Goal: Task Accomplishment & Management: Complete application form

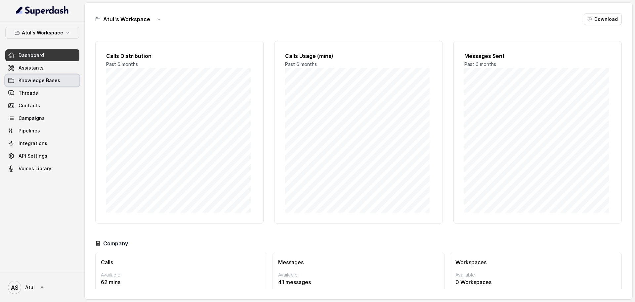
drag, startPoint x: 0, startPoint y: 0, endPoint x: 34, endPoint y: 81, distance: 87.6
click at [34, 81] on span "Knowledge Bases" at bounding box center [40, 80] width 42 height 7
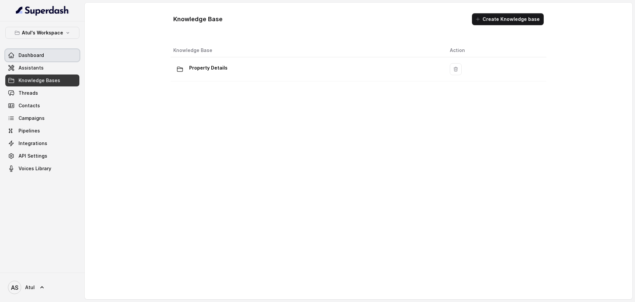
click at [38, 56] on span "Dashboard" at bounding box center [31, 55] width 25 height 7
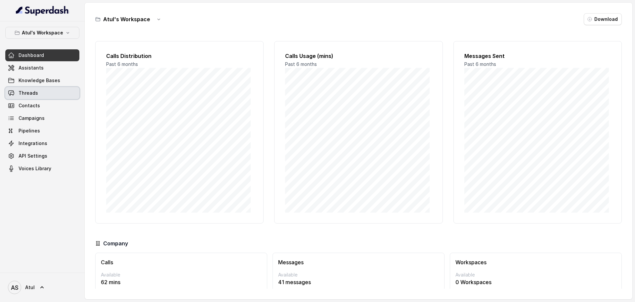
click at [52, 91] on link "Threads" at bounding box center [42, 93] width 74 height 12
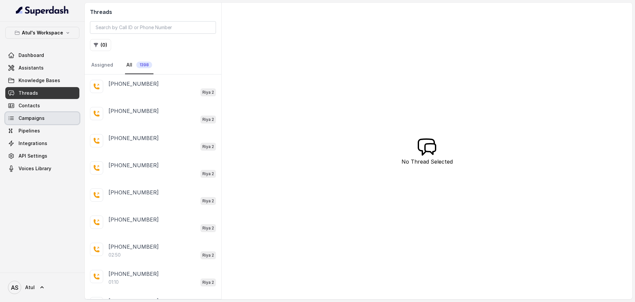
click at [39, 120] on span "Campaigns" at bounding box center [32, 118] width 26 height 7
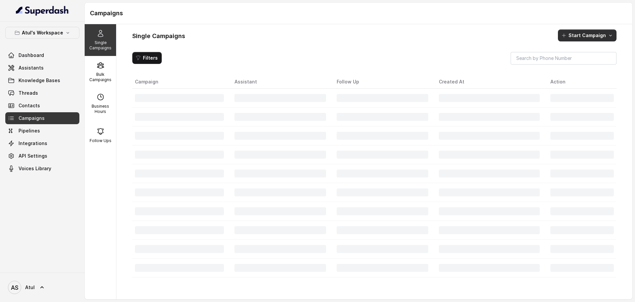
click at [584, 38] on button "Start Campaign" at bounding box center [587, 35] width 59 height 12
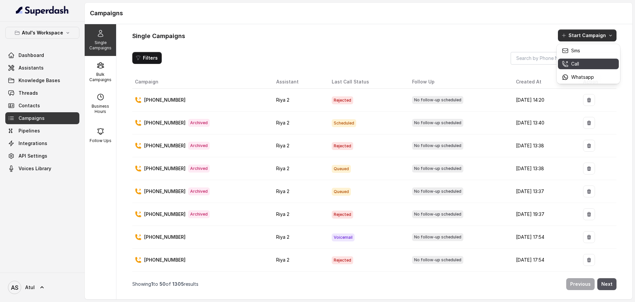
click at [581, 64] on div "Call" at bounding box center [578, 64] width 32 height 7
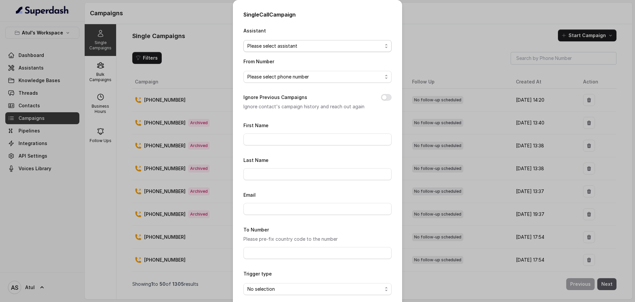
click at [326, 47] on span "Please select assistant" at bounding box center [314, 46] width 135 height 8
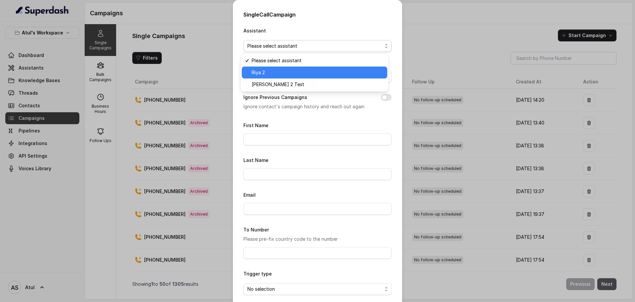
click at [305, 72] on span "Riya 2" at bounding box center [318, 72] width 132 height 8
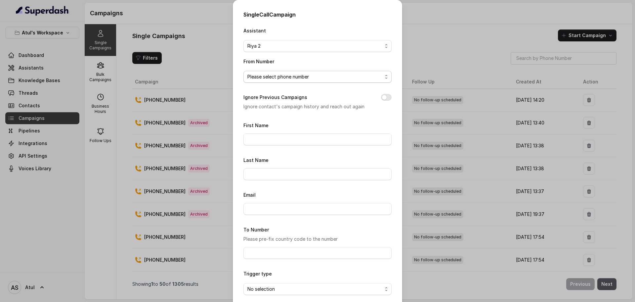
click at [304, 79] on span "Please select phone number" at bounding box center [314, 77] width 135 height 8
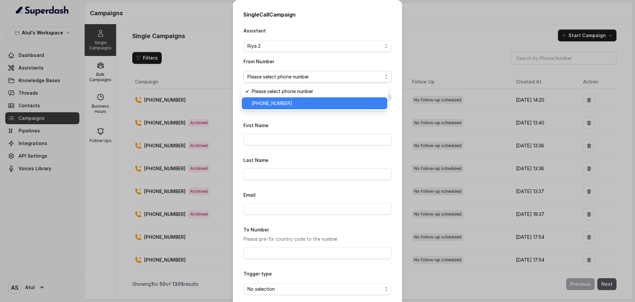
click at [304, 103] on span "[PHONE_NUMBER]" at bounding box center [318, 103] width 132 height 8
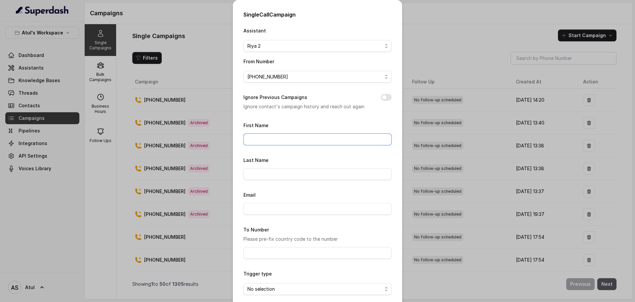
click at [312, 134] on input "First Name" at bounding box center [317, 139] width 148 height 12
type input "Atul"
click at [267, 153] on form "First Name [PERSON_NAME] Last Name Email To Number Please pre-fix country code …" at bounding box center [317, 219] width 148 height 196
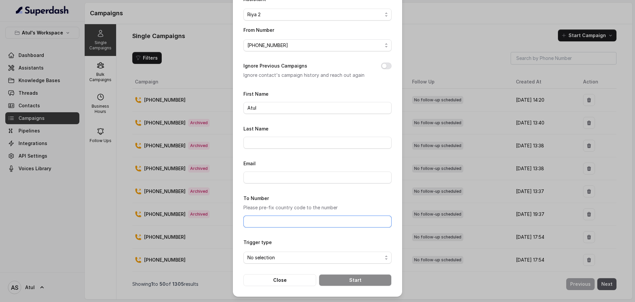
click at [285, 218] on input "To Number" at bounding box center [317, 221] width 148 height 12
type input "[PHONE_NUMBER]"
click at [279, 260] on span "No selection" at bounding box center [314, 257] width 135 height 8
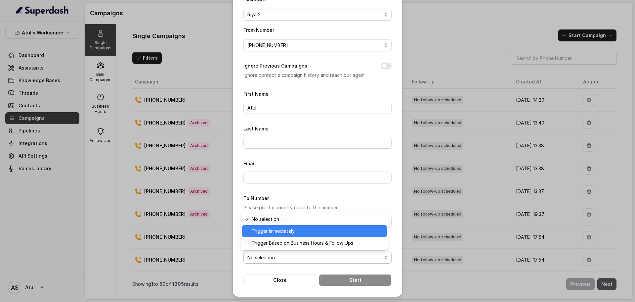
click at [273, 229] on span "Trigger Immediately" at bounding box center [318, 231] width 132 height 8
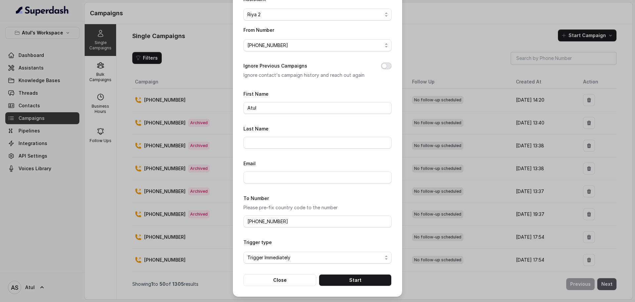
click at [384, 67] on button "Ignore Previous Campaigns" at bounding box center [386, 65] width 11 height 7
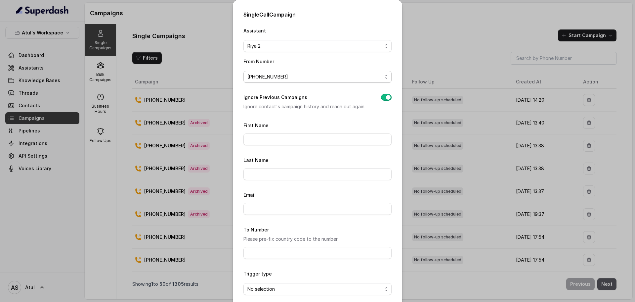
click at [345, 77] on span "[PHONE_NUMBER]" at bounding box center [314, 77] width 135 height 8
click at [347, 117] on div "Assistant [PERSON_NAME] 2 From Number [PHONE_NUMBER] Ignore Previous Campaigns …" at bounding box center [317, 171] width 148 height 291
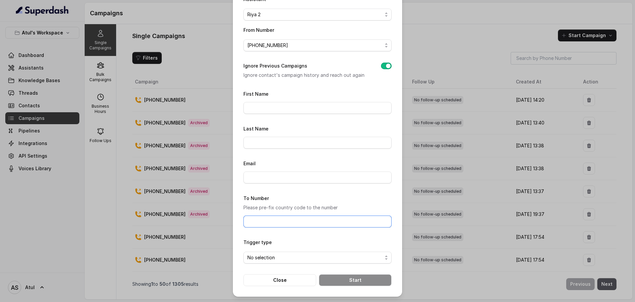
click at [288, 216] on input "To Number" at bounding box center [317, 221] width 148 height 12
type input "[PHONE_NUMBER]"
click at [314, 240] on div "Trigger type No selection" at bounding box center [317, 250] width 148 height 25
click at [282, 257] on span "No selection" at bounding box center [314, 257] width 135 height 8
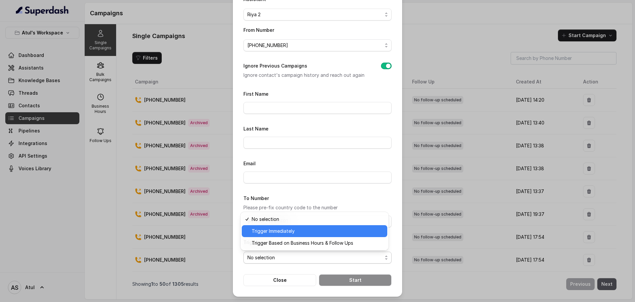
click at [275, 231] on span "Trigger Immediately" at bounding box center [318, 231] width 132 height 8
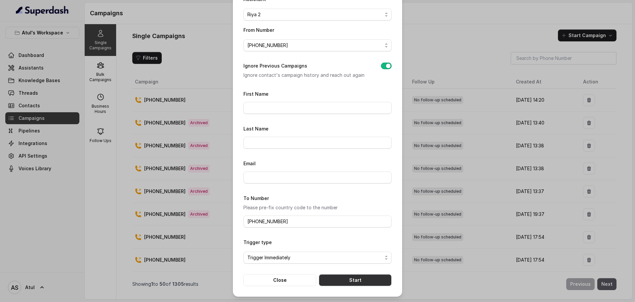
click at [354, 281] on button "Start" at bounding box center [355, 280] width 73 height 12
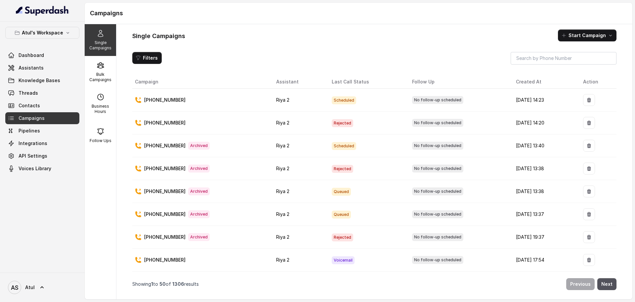
click at [352, 102] on td "Scheduled" at bounding box center [366, 100] width 80 height 23
click at [52, 96] on link "Threads" at bounding box center [42, 93] width 74 height 12
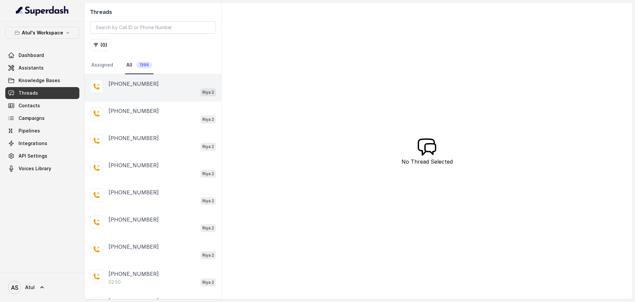
click at [136, 92] on div "Riya 2" at bounding box center [161, 92] width 107 height 9
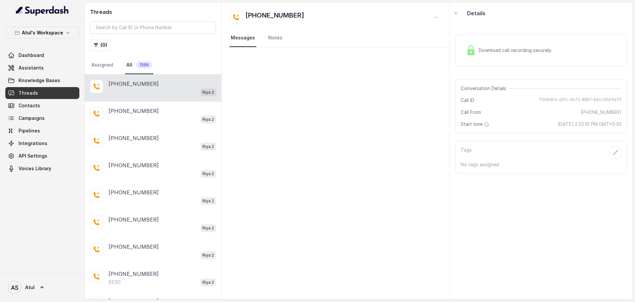
click at [489, 53] on span "Download call recording securely" at bounding box center [515, 50] width 75 height 7
click at [35, 106] on span "Contacts" at bounding box center [29, 105] width 21 height 7
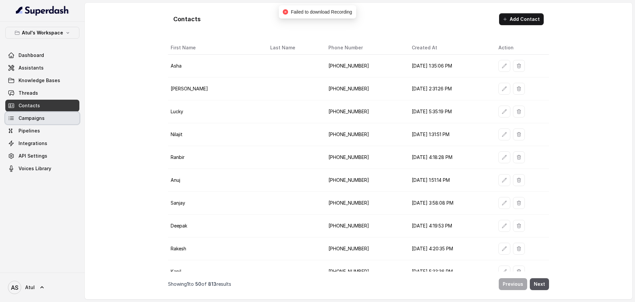
click at [37, 115] on span "Campaigns" at bounding box center [32, 118] width 26 height 7
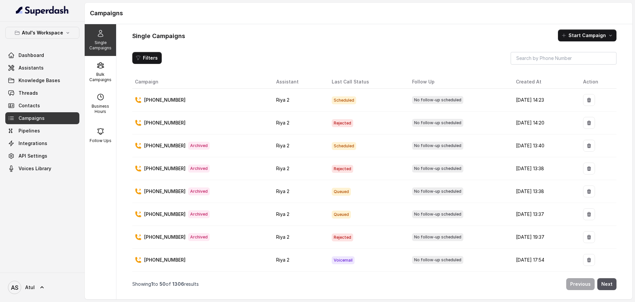
click at [232, 100] on div "[PHONE_NUMBER]" at bounding box center [200, 100] width 131 height 7
click at [332, 102] on span "Scheduled" at bounding box center [344, 100] width 24 height 8
click at [304, 104] on td "Riya 2" at bounding box center [299, 100] width 56 height 23
click at [510, 14] on h1 "Campaigns" at bounding box center [358, 13] width 537 height 11
click at [583, 35] on button "Start Campaign" at bounding box center [587, 35] width 59 height 12
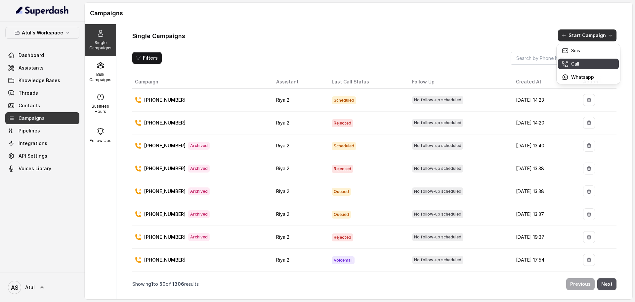
click at [577, 61] on p "Call" at bounding box center [575, 64] width 8 height 7
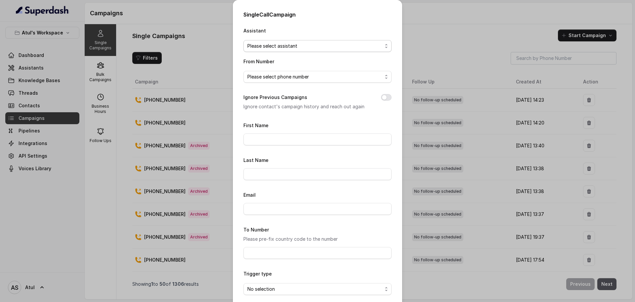
click at [288, 47] on span "Please select assistant" at bounding box center [314, 46] width 135 height 8
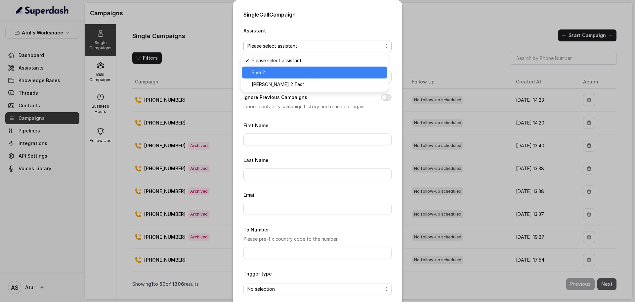
click at [287, 69] on span "Riya 2" at bounding box center [318, 72] width 132 height 8
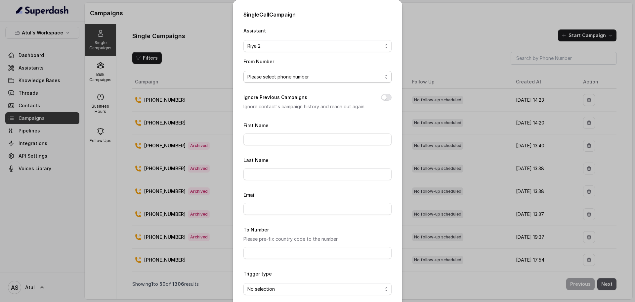
click at [292, 79] on span "Please select phone number" at bounding box center [314, 77] width 135 height 8
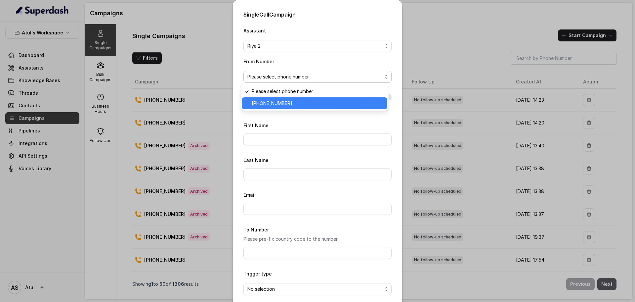
click at [297, 102] on span "[PHONE_NUMBER]" at bounding box center [318, 103] width 132 height 8
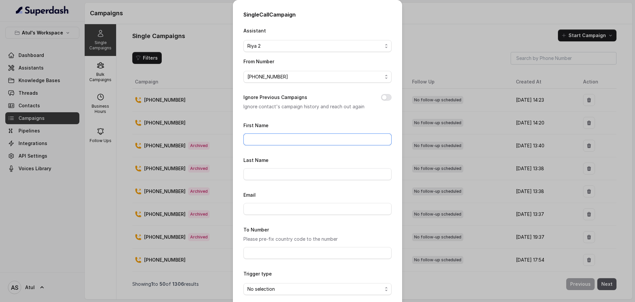
click at [303, 140] on input "First Name" at bounding box center [317, 139] width 148 height 12
type input "Atul"
type input "[PERSON_NAME]"
click at [254, 121] on div "First Name [PERSON_NAME]" at bounding box center [317, 133] width 148 height 24
drag, startPoint x: 271, startPoint y: 171, endPoint x: 194, endPoint y: 185, distance: 77.7
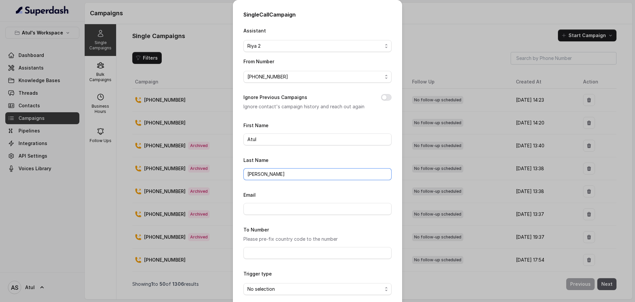
click at [194, 185] on div "Single Call Campaign Assistant [PERSON_NAME] 2 From Number [PHONE_NUMBER] Ignor…" at bounding box center [317, 151] width 635 height 302
click at [291, 249] on input "To Number" at bounding box center [317, 253] width 148 height 12
type input "[PHONE_NUMBER]"
click at [384, 98] on button "Ignore Previous Campaigns" at bounding box center [386, 97] width 11 height 7
click at [316, 143] on input "First Name" at bounding box center [317, 139] width 148 height 12
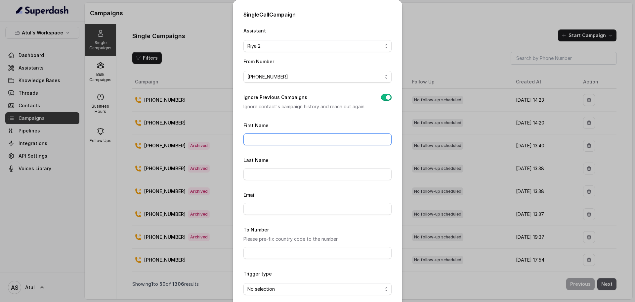
type input "Atul"
type input "[PERSON_NAME]"
drag, startPoint x: 302, startPoint y: 172, endPoint x: 143, endPoint y: 188, distance: 159.6
click at [143, 188] on div "Single Call Campaign Assistant [PERSON_NAME] 2 From Number [PHONE_NUMBER] Ignor…" at bounding box center [317, 151] width 635 height 302
click at [258, 256] on input "To Number" at bounding box center [317, 253] width 148 height 12
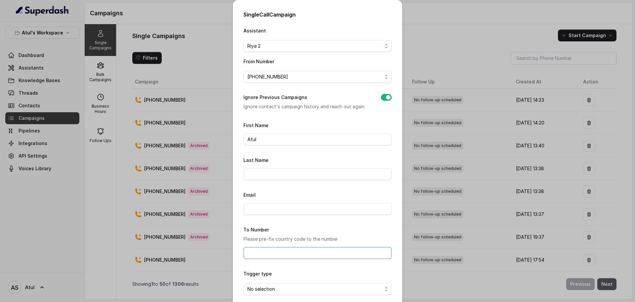
type input "[PHONE_NUMBER]"
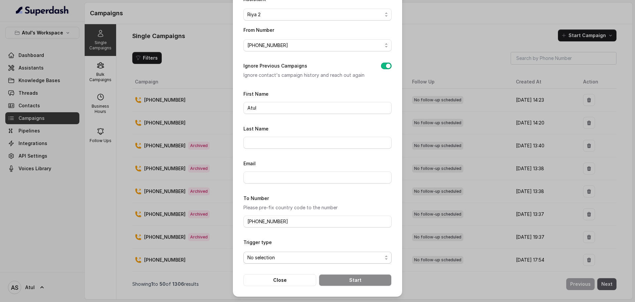
click at [277, 259] on span "No selection" at bounding box center [314, 257] width 135 height 8
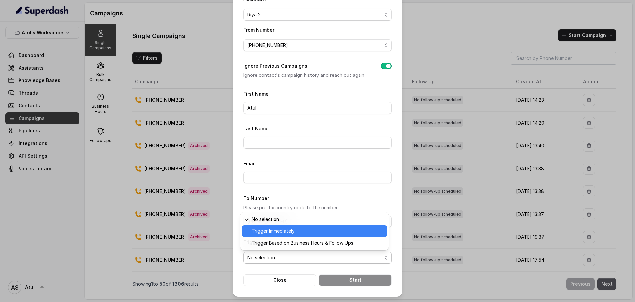
click at [274, 232] on span "Trigger Immediately" at bounding box center [318, 231] width 132 height 8
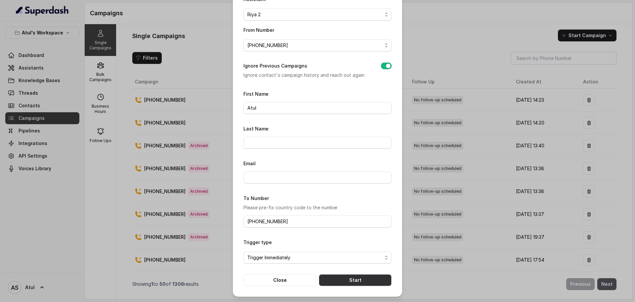
click at [345, 277] on button "Start" at bounding box center [355, 280] width 73 height 12
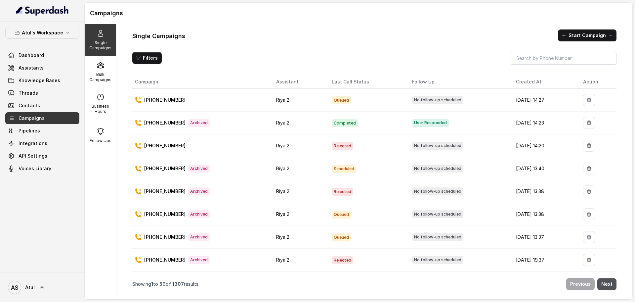
click at [364, 24] on div "Single Campaigns Start Campaign Filters Campaign Assistant Last Call Status Fol…" at bounding box center [374, 161] width 516 height 275
